Goal: Transaction & Acquisition: Purchase product/service

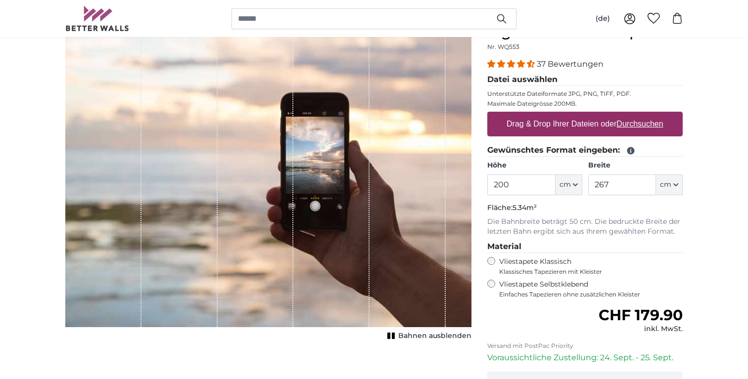
scroll to position [105, 0]
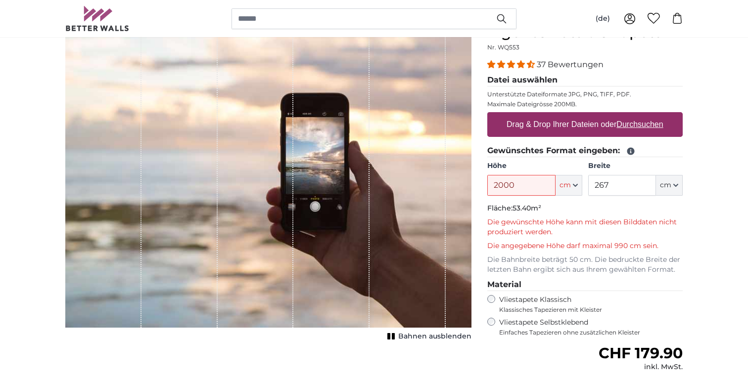
click at [519, 184] on input "2000" at bounding box center [521, 185] width 68 height 21
drag, startPoint x: 521, startPoint y: 187, endPoint x: 490, endPoint y: 182, distance: 30.5
click at [490, 182] on input "2000" at bounding box center [521, 185] width 68 height 21
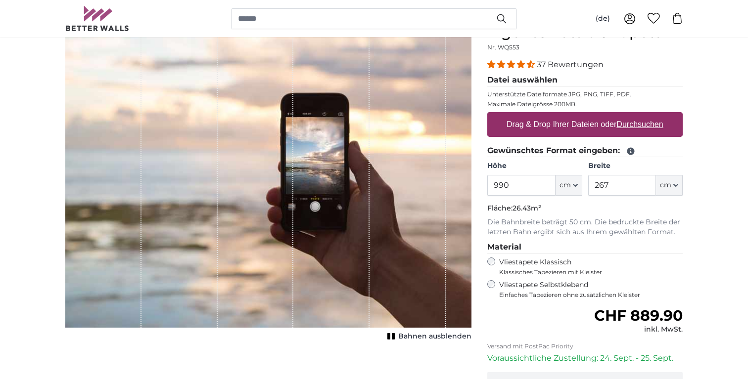
type input "990"
click at [628, 185] on input "267" at bounding box center [622, 185] width 68 height 21
drag, startPoint x: 621, startPoint y: 184, endPoint x: 590, endPoint y: 186, distance: 31.2
click at [590, 186] on input "267" at bounding box center [622, 185] width 68 height 21
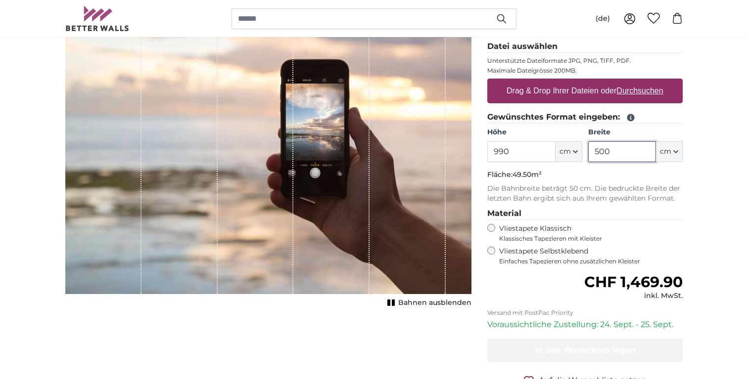
scroll to position [142, 0]
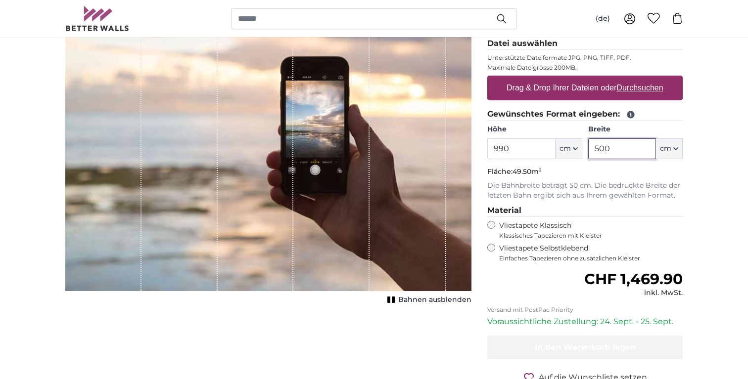
type input "500"
click at [498, 149] on input "990" at bounding box center [521, 149] width 68 height 21
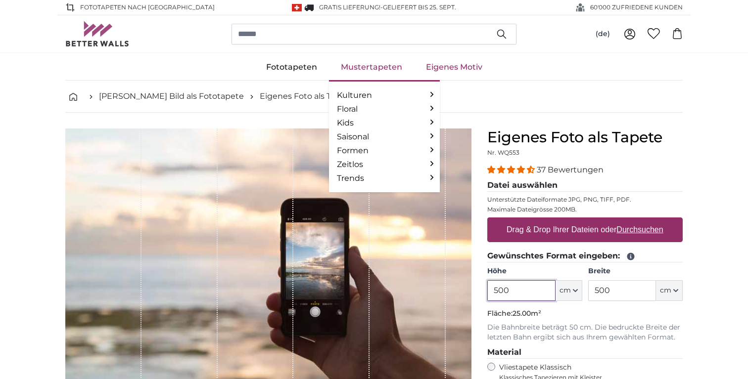
type input "500"
click at [365, 65] on link "Mustertapeten" at bounding box center [371, 67] width 85 height 26
